Goal: Information Seeking & Learning: Find specific page/section

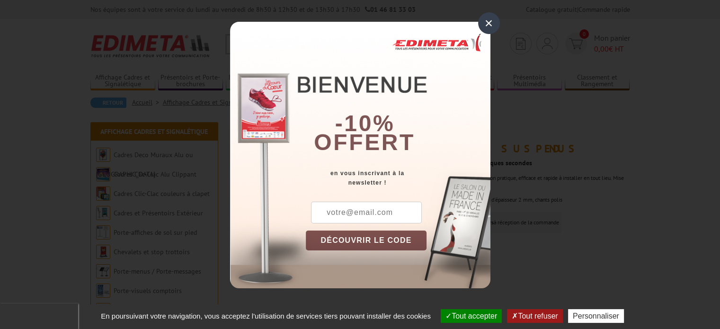
click at [486, 19] on div "×" at bounding box center [489, 23] width 22 height 22
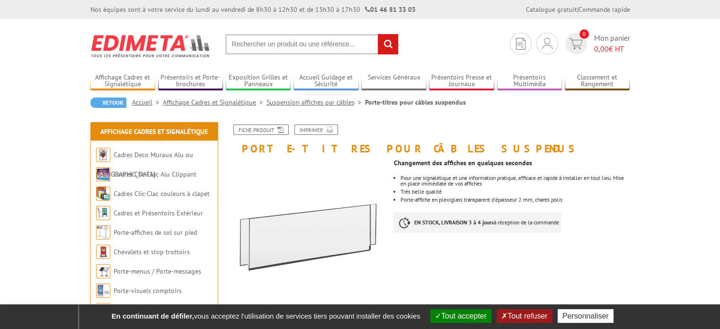
click at [270, 40] on input "text" at bounding box center [311, 44] width 173 height 20
paste input "FIXATION PANNEAU POUR POSE EN DRAPEAU"
type input "FIXATION PANNEAU POUR POSE EN DRAPEAU"
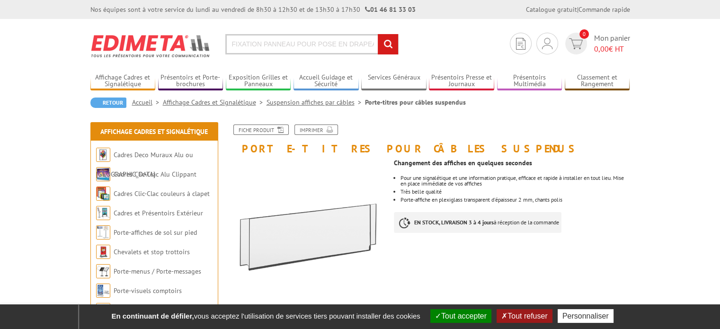
click at [391, 38] on input "rechercher" at bounding box center [388, 44] width 20 height 20
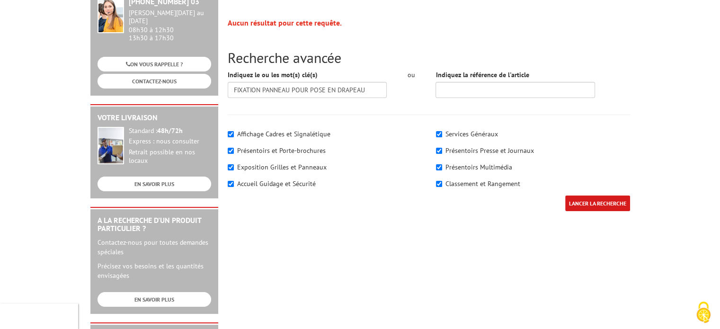
scroll to position [142, 0]
click at [266, 132] on label "Affichage Cadres et Signalétique" at bounding box center [283, 133] width 93 height 9
click at [234, 132] on input"] "Affichage Cadres et Signalétique" at bounding box center [231, 134] width 6 height 6
click at [266, 132] on label "Affichage Cadres et Signalétique" at bounding box center [283, 133] width 93 height 9
click at [234, 132] on input"] "Affichage Cadres et Signalétique" at bounding box center [231, 134] width 6 height 6
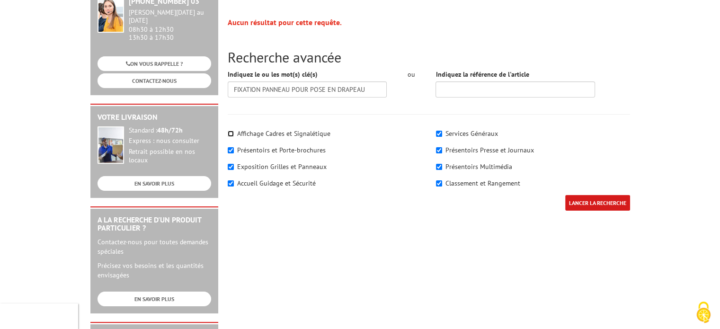
checkbox input"] "true"
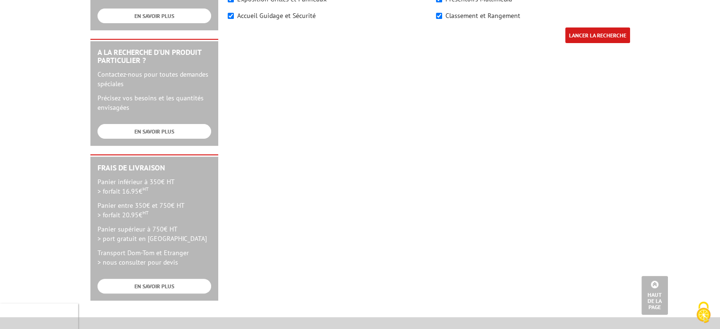
scroll to position [264, 0]
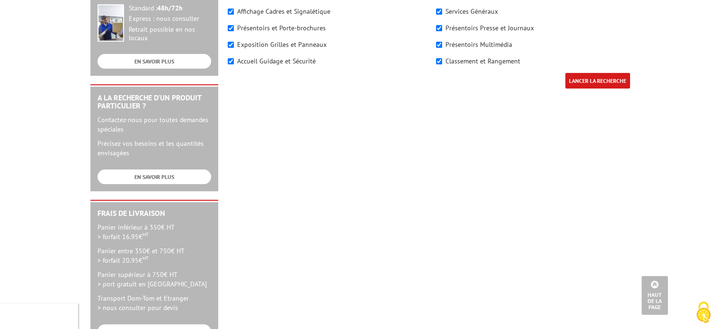
click at [607, 81] on input "LANCER LA RECHERCHE" at bounding box center [598, 81] width 65 height 16
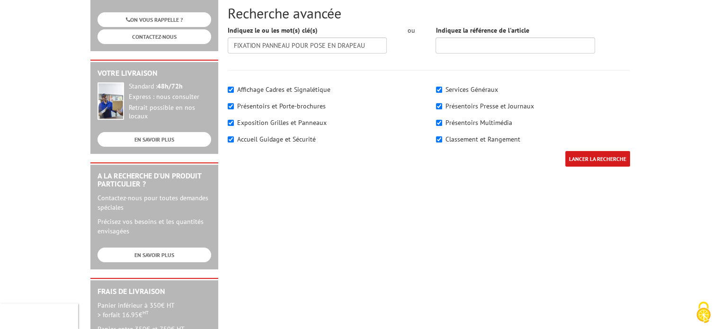
scroll to position [189, 0]
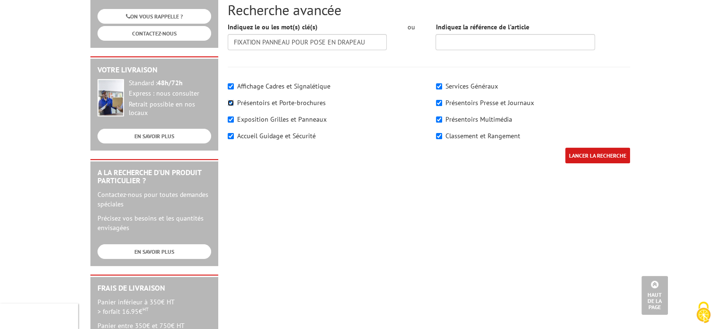
click at [231, 104] on input"] "Présentoirs et Porte-brochures" at bounding box center [231, 103] width 6 height 6
checkbox input"] "false"
click at [231, 121] on input"] "Exposition Grilles et Panneaux" at bounding box center [231, 120] width 6 height 6
checkbox input"] "false"
click at [228, 135] on input"] "Accueil Guidage et Sécurité" at bounding box center [231, 136] width 6 height 6
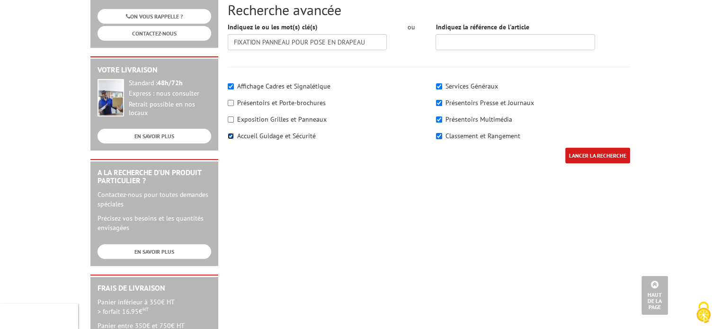
checkbox input"] "false"
click at [440, 84] on input"] "Services Généraux" at bounding box center [439, 86] width 6 height 6
checkbox input"] "false"
click at [440, 102] on input"] "Présentoirs Presse et Journaux" at bounding box center [439, 103] width 6 height 6
checkbox input"] "false"
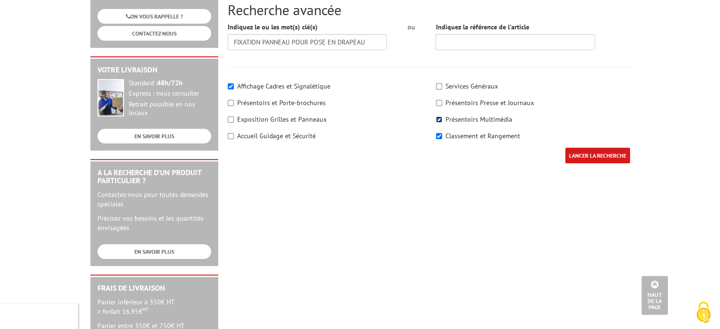
click at [440, 118] on input"] "Présentoirs Multimédia" at bounding box center [439, 120] width 6 height 6
checkbox input"] "false"
click at [440, 134] on input"] "Classement et Rangement" at bounding box center [439, 136] width 6 height 6
checkbox input"] "false"
click at [593, 153] on input "LANCER LA RECHERCHE" at bounding box center [598, 156] width 65 height 16
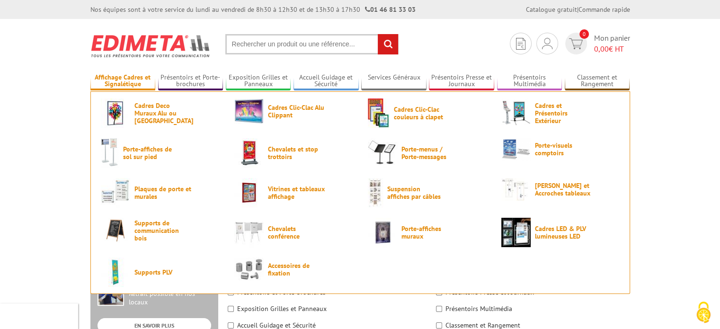
click at [129, 81] on link "Affichage Cadres et Signalétique" at bounding box center [122, 81] width 65 height 16
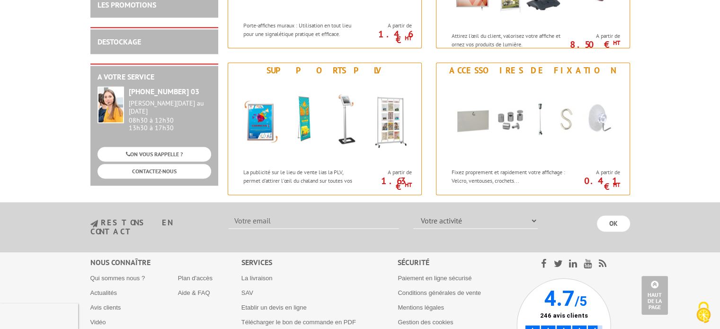
scroll to position [1279, 0]
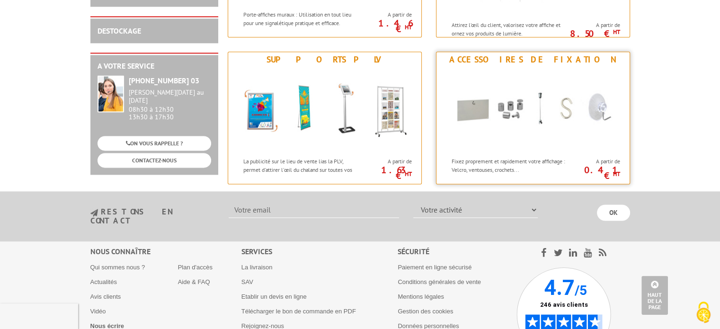
click at [524, 101] on img at bounding box center [533, 109] width 175 height 85
